Goal: Check status

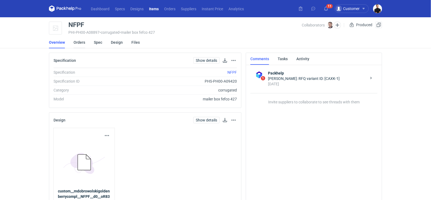
click at [78, 43] on link "Orders" at bounding box center [80, 43] width 12 height 12
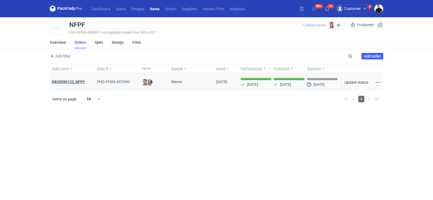
click at [79, 80] on strong "R835090123_NFPF" at bounding box center [68, 82] width 33 height 4
